Goal: Task Accomplishment & Management: Manage account settings

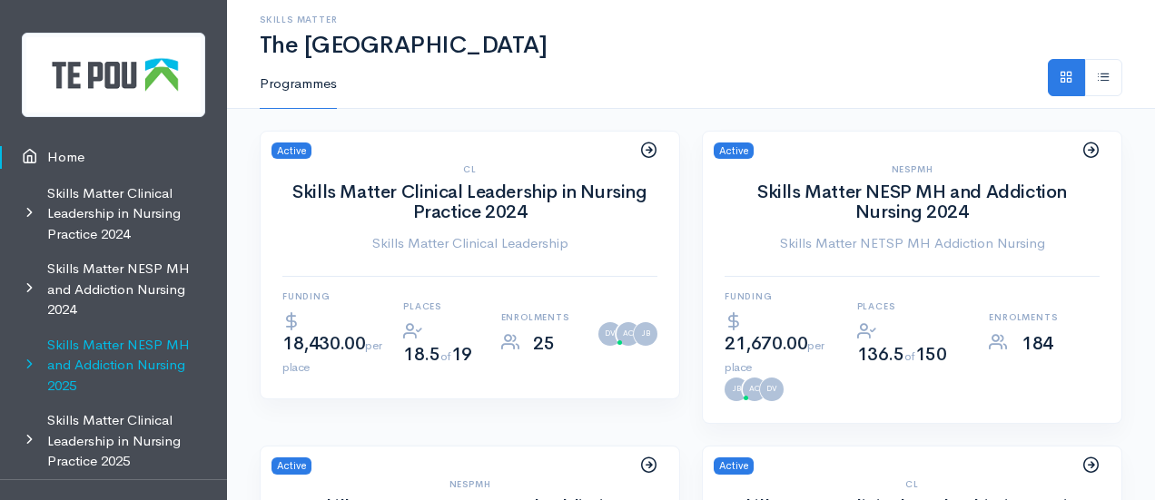
click at [142, 360] on link "Skills Matter NESP MH and Addiction Nursing 2025" at bounding box center [113, 366] width 227 height 76
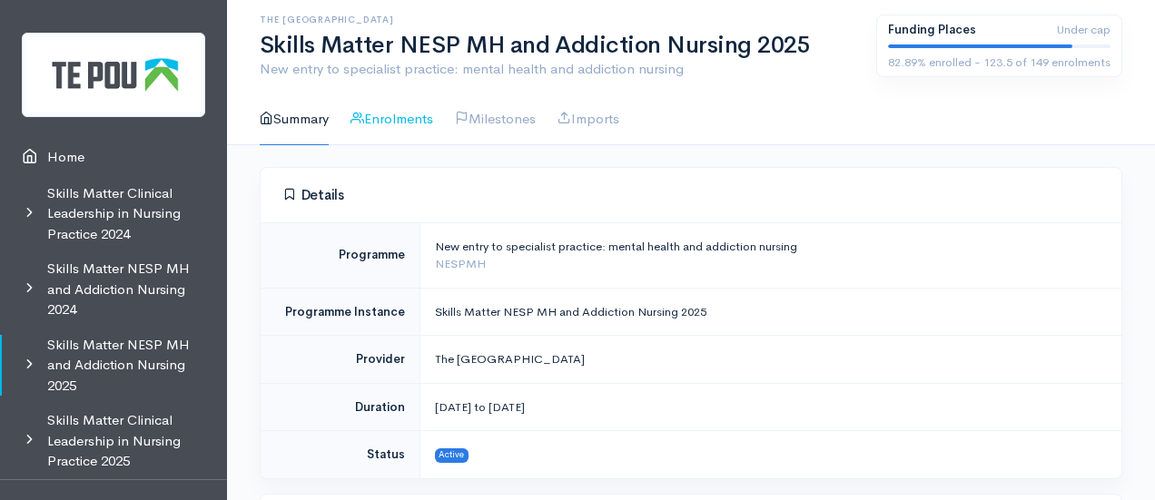
click at [421, 121] on link "Enrolments" at bounding box center [392, 120] width 83 height 52
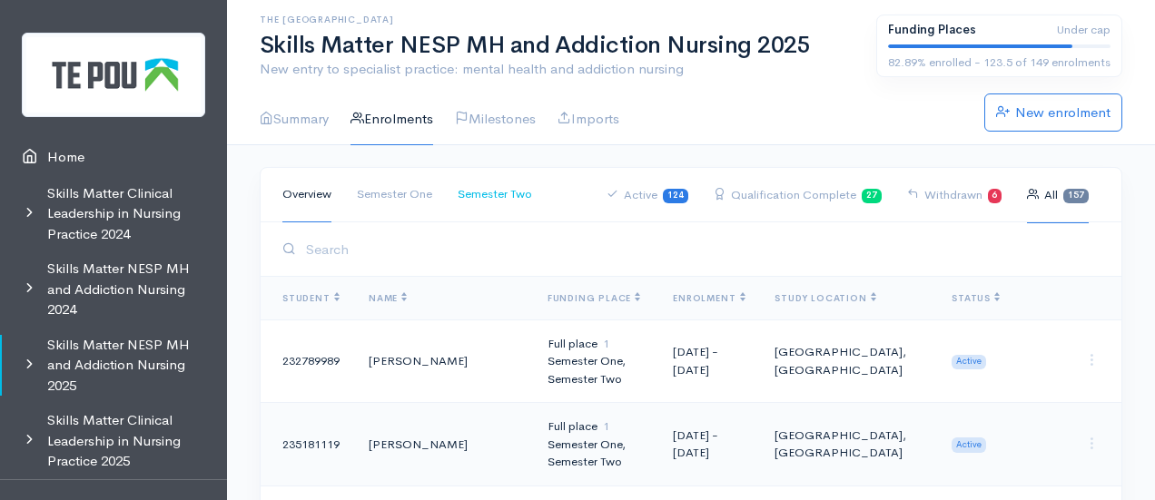
click at [503, 192] on link "Semester Two" at bounding box center [495, 194] width 74 height 55
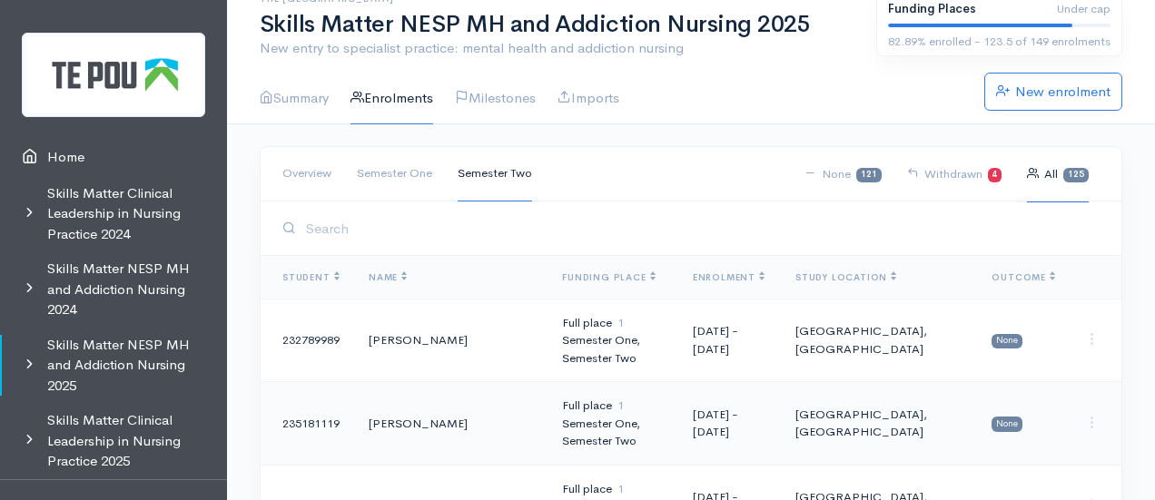
scroll to position [22, 0]
click at [975, 172] on link "Withdrawn 4" at bounding box center [954, 173] width 95 height 56
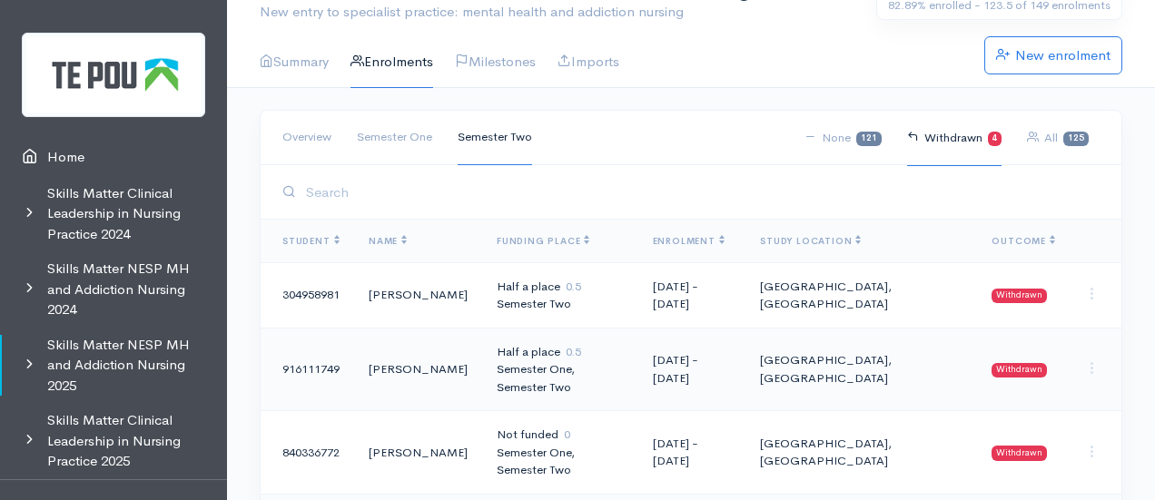
scroll to position [38, 0]
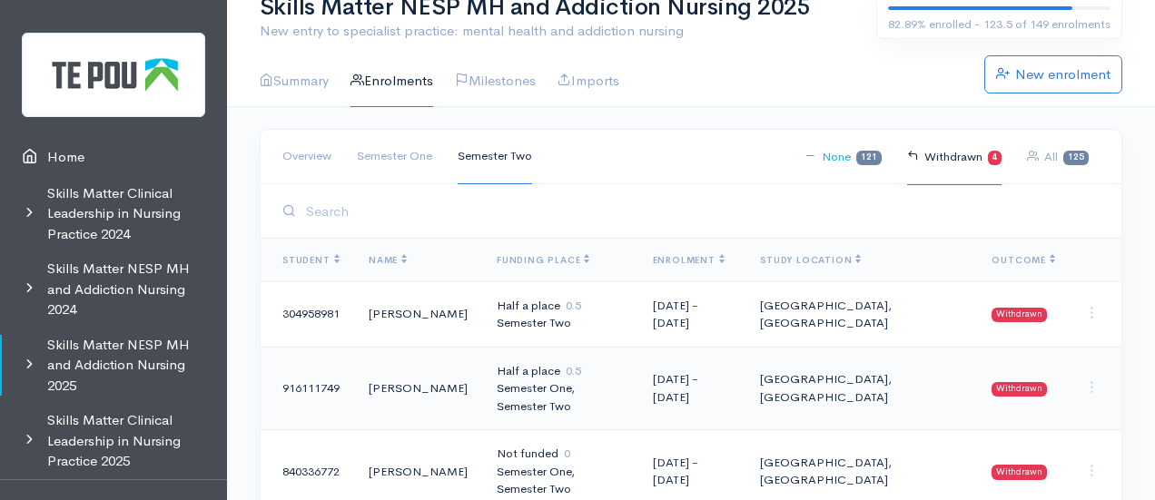
click at [843, 151] on link "None 121" at bounding box center [843, 157] width 77 height 56
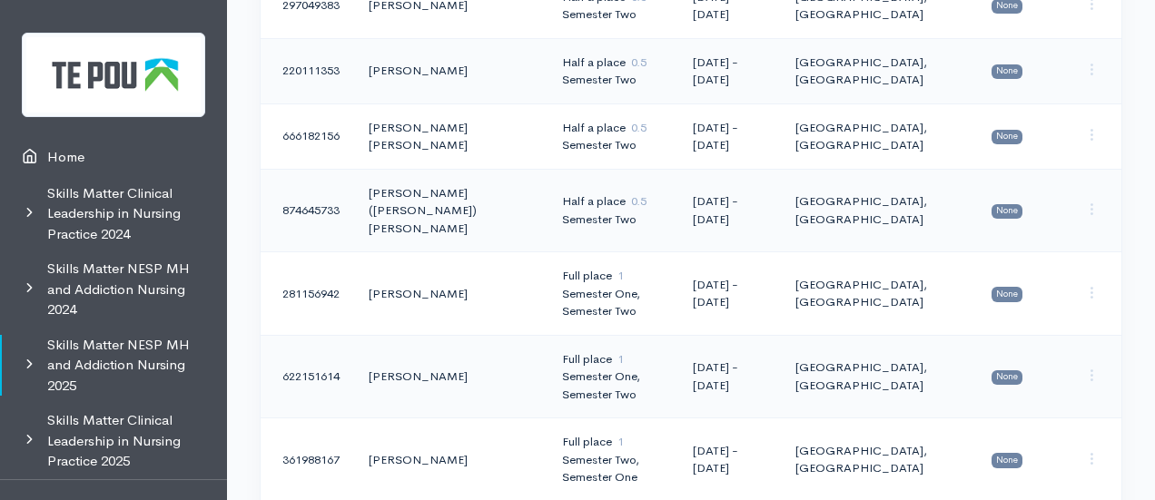
scroll to position [2930, 0]
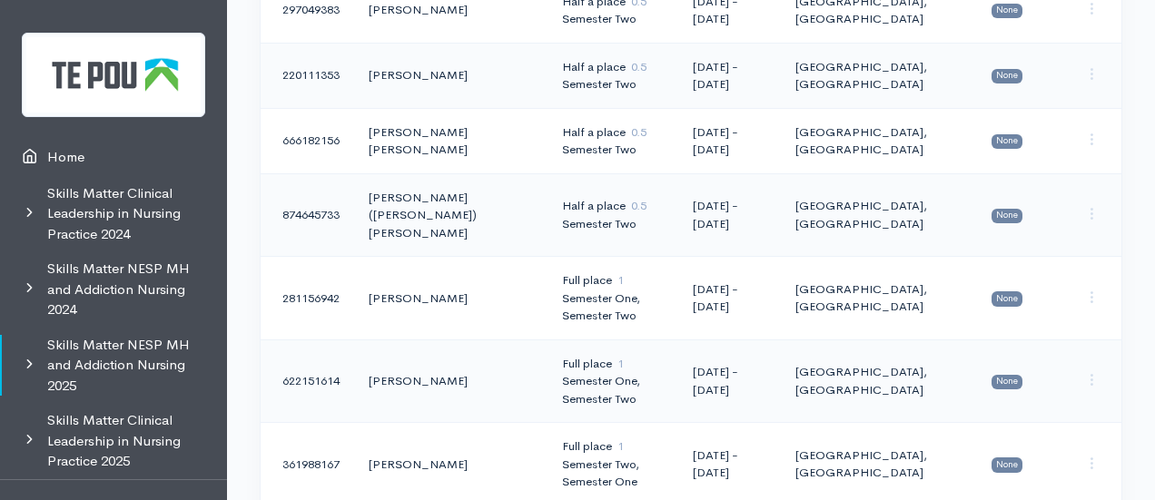
click at [548, 181] on td "Half a place 0.5 Semester Two" at bounding box center [613, 215] width 131 height 84
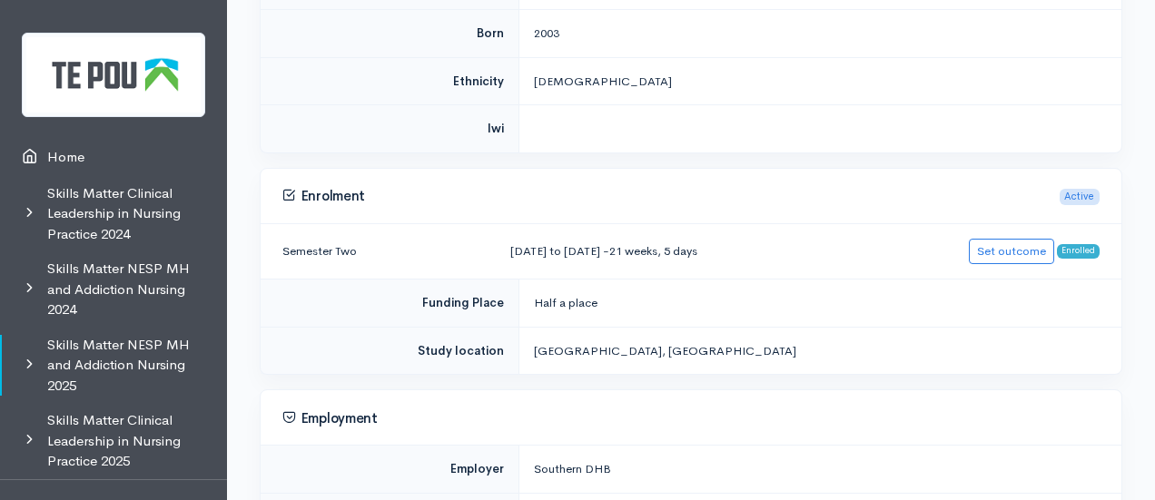
scroll to position [571, 0]
click at [1013, 247] on link "Set outcome" at bounding box center [1011, 248] width 85 height 26
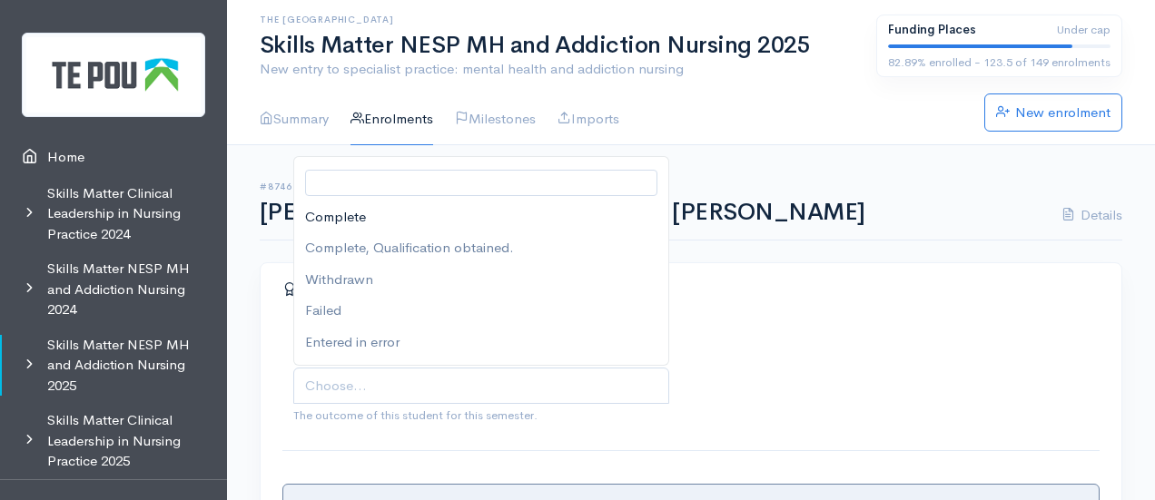
click at [370, 387] on span "Choose..." at bounding box center [483, 386] width 356 height 21
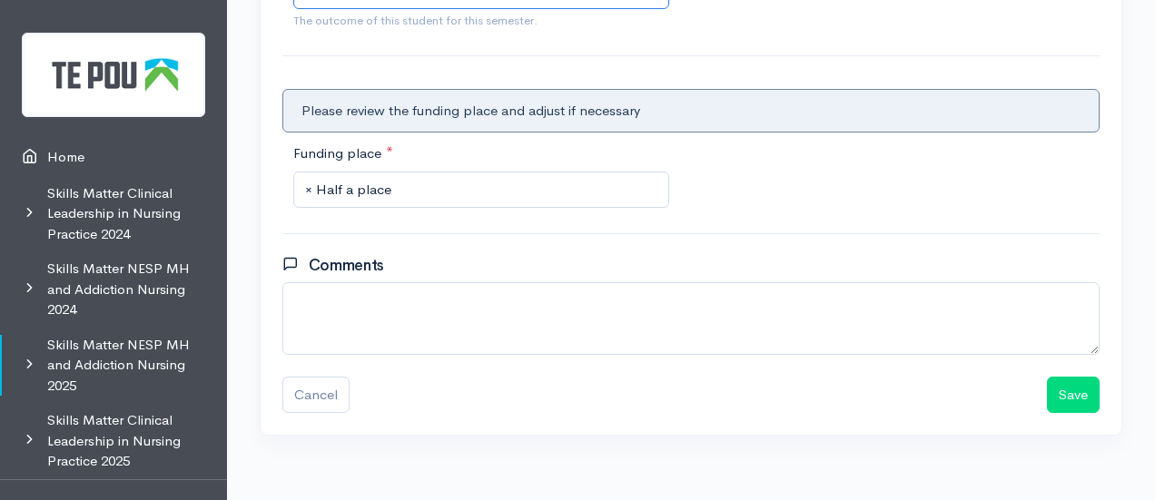
scroll to position [414, 0]
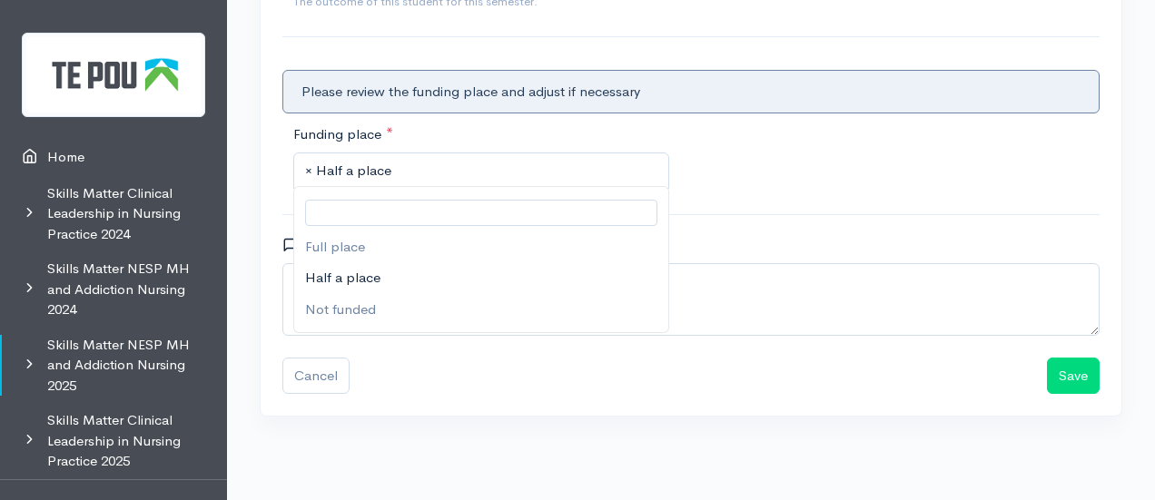
click at [405, 168] on span "× Half a place" at bounding box center [483, 171] width 356 height 21
click at [1071, 362] on button "Save" at bounding box center [1073, 376] width 53 height 37
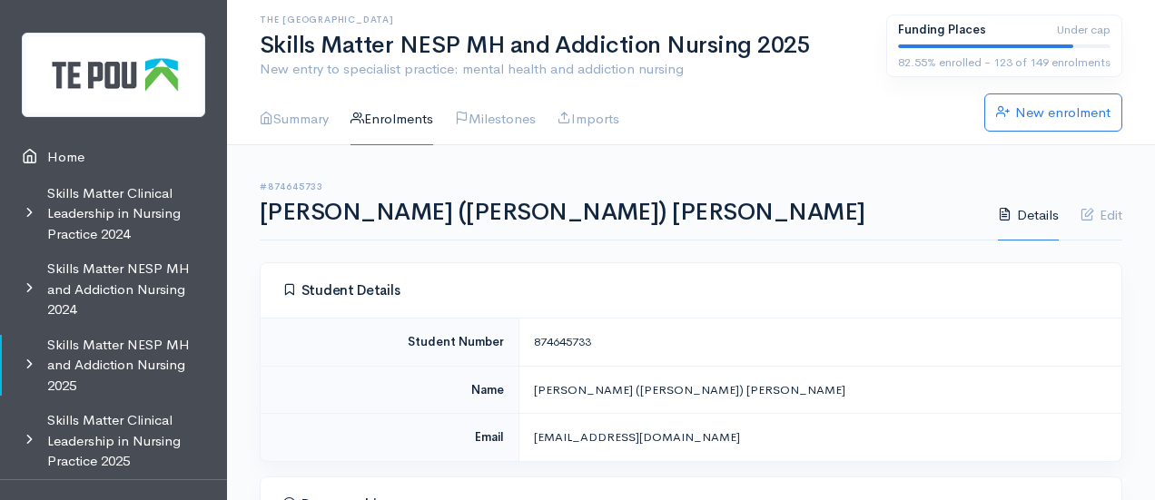
click at [410, 113] on link "Enrolments" at bounding box center [392, 120] width 83 height 52
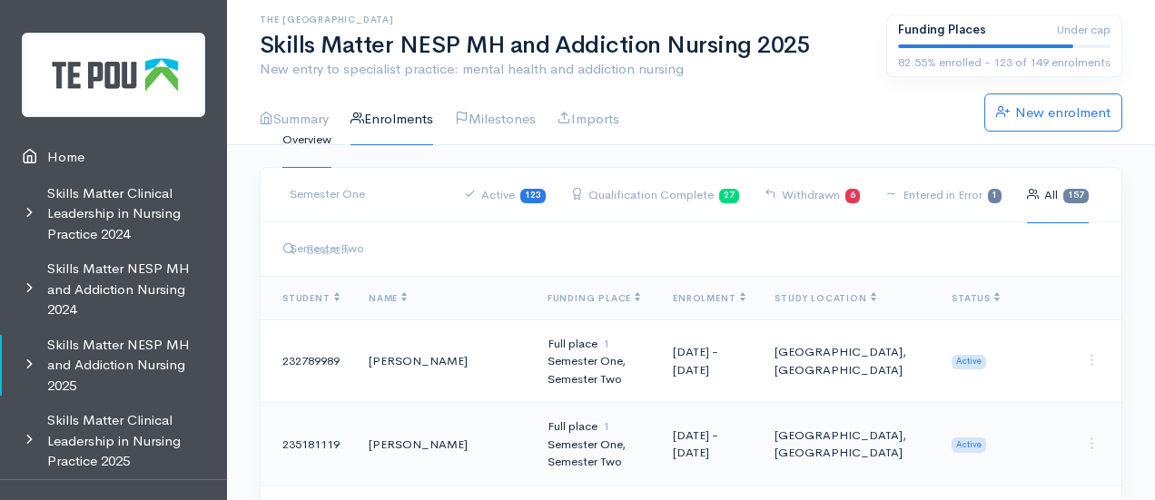
click at [352, 246] on input "search" at bounding box center [700, 249] width 799 height 37
click at [355, 202] on link "Semester One" at bounding box center [327, 194] width 75 height 55
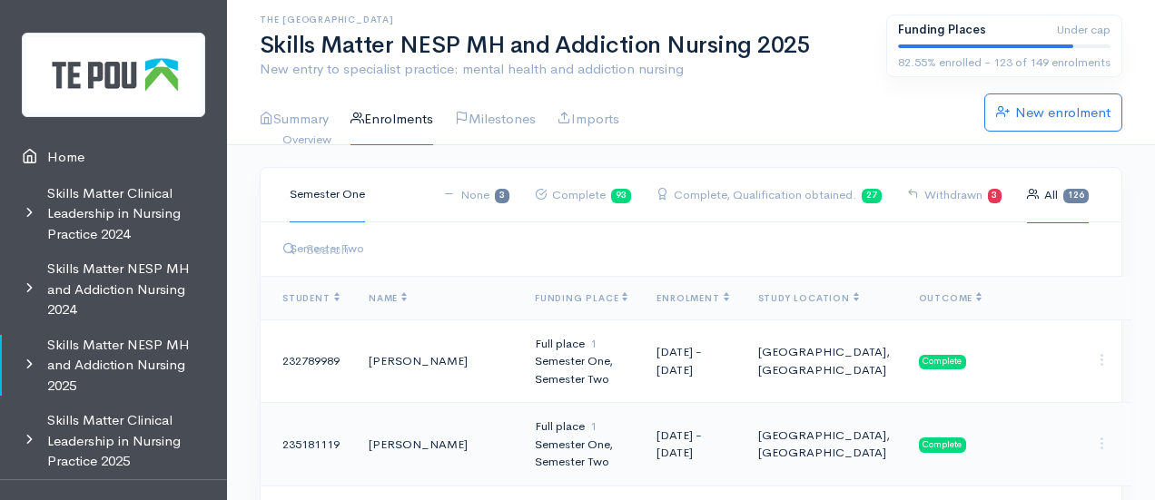
click at [354, 248] on input "search" at bounding box center [700, 249] width 799 height 37
click at [291, 243] on span at bounding box center [289, 249] width 14 height 21
click at [367, 255] on input "search" at bounding box center [700, 249] width 799 height 37
click at [344, 274] on link "Semester Two" at bounding box center [327, 249] width 74 height 55
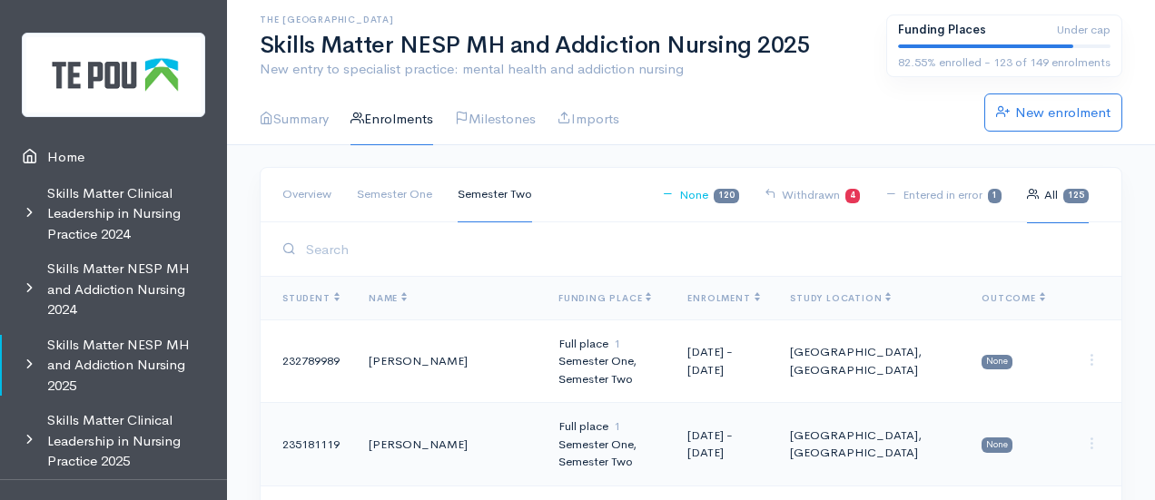
click at [690, 201] on link "None 120" at bounding box center [700, 195] width 77 height 56
